Goal: Task Accomplishment & Management: Use online tool/utility

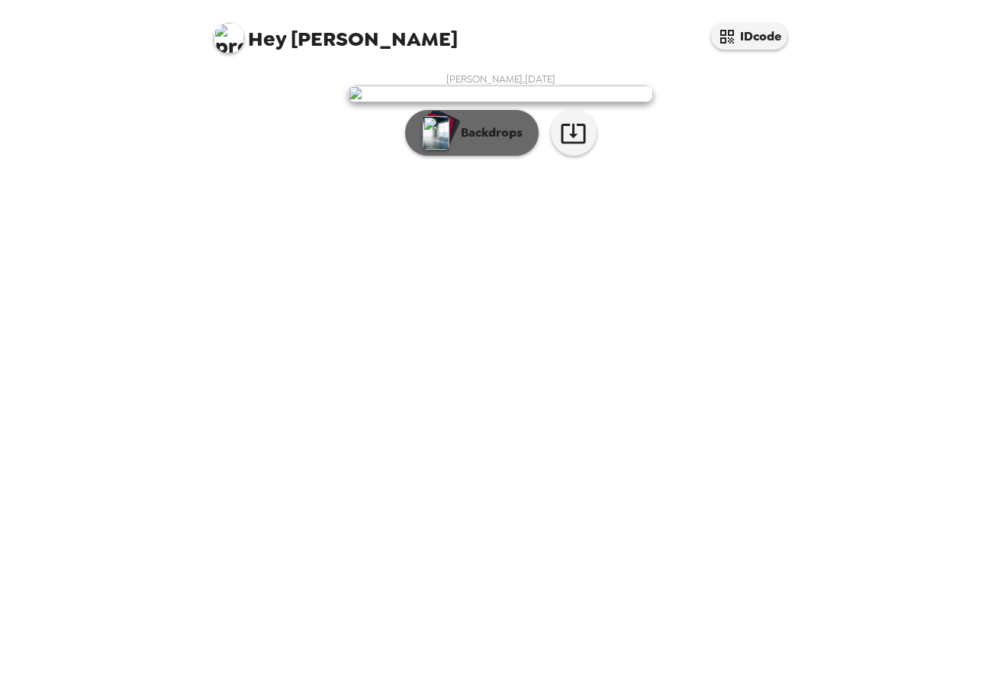
click at [450, 141] on div "button" at bounding box center [438, 127] width 31 height 28
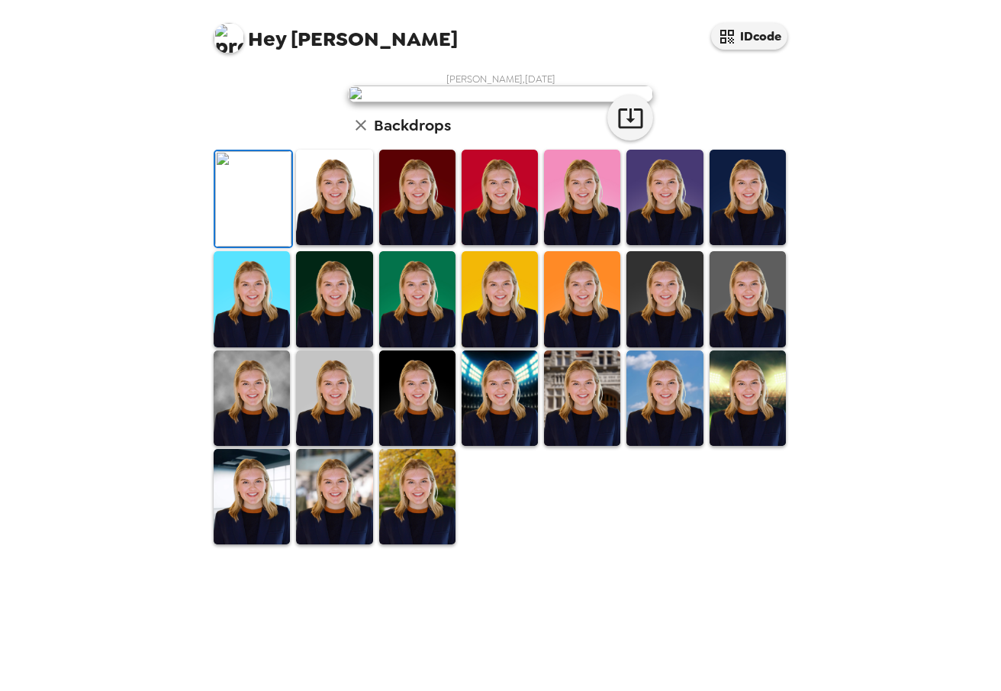
click at [327, 245] on img at bounding box center [334, 197] width 76 height 95
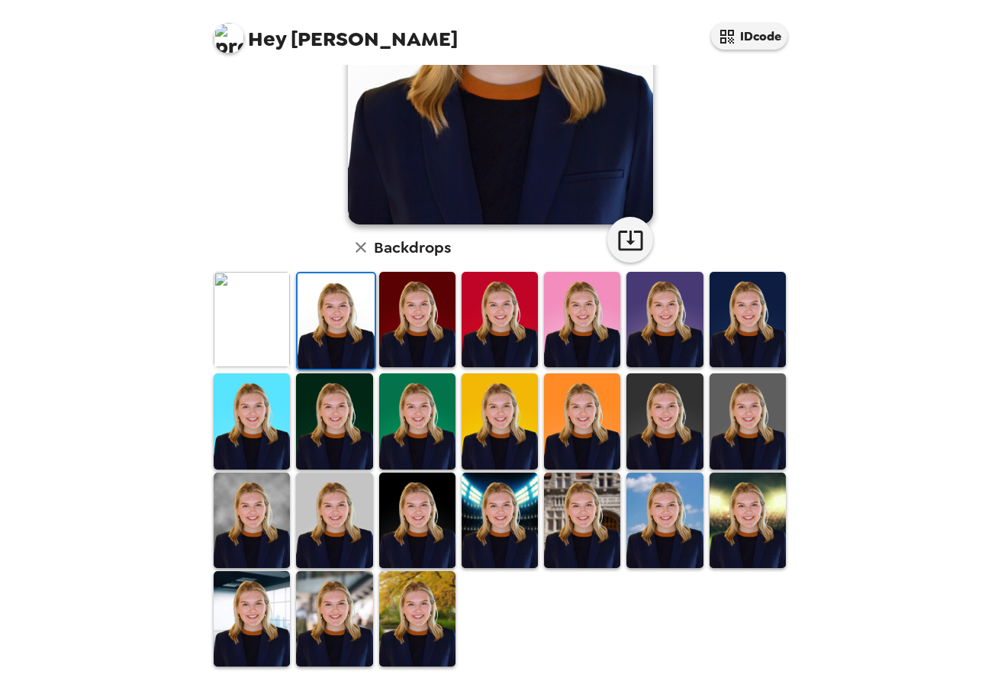
scroll to position [243, 0]
click at [324, 514] on img at bounding box center [334, 519] width 76 height 95
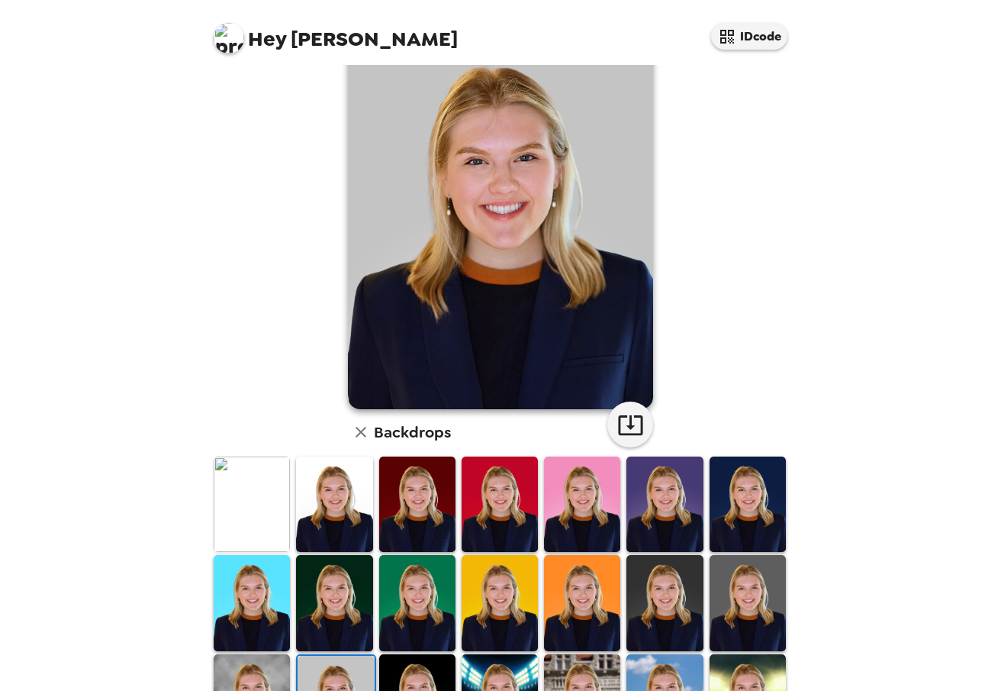
scroll to position [0, 0]
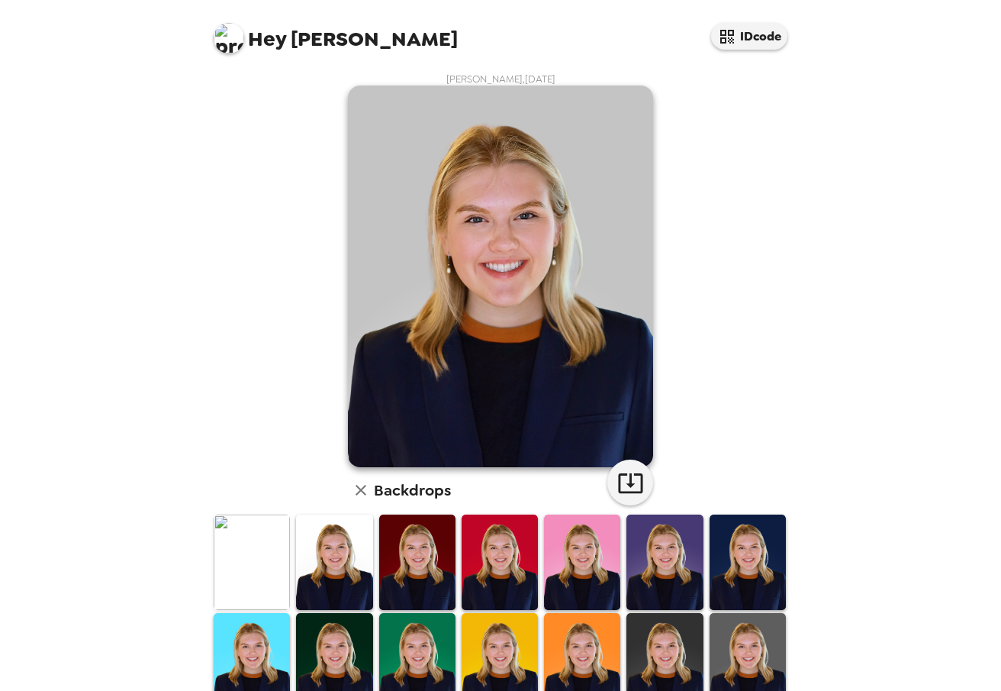
click at [542, 395] on img at bounding box center [500, 276] width 305 height 382
